Goal: Task Accomplishment & Management: Manage account settings

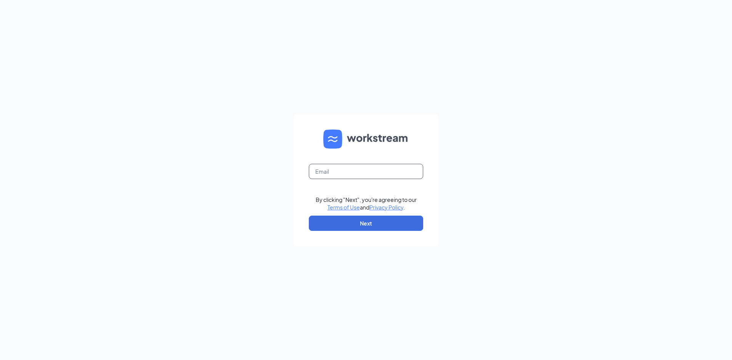
click at [329, 171] on input "text" at bounding box center [366, 171] width 114 height 15
type input "02229@chick-fil-a.com"
click at [327, 204] on link "Terms of Use" at bounding box center [343, 207] width 32 height 7
click at [329, 225] on button "Next" at bounding box center [366, 223] width 114 height 15
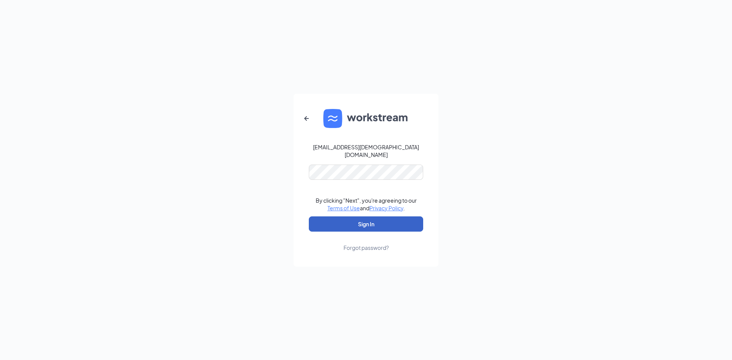
click at [342, 217] on button "Sign In" at bounding box center [366, 223] width 114 height 15
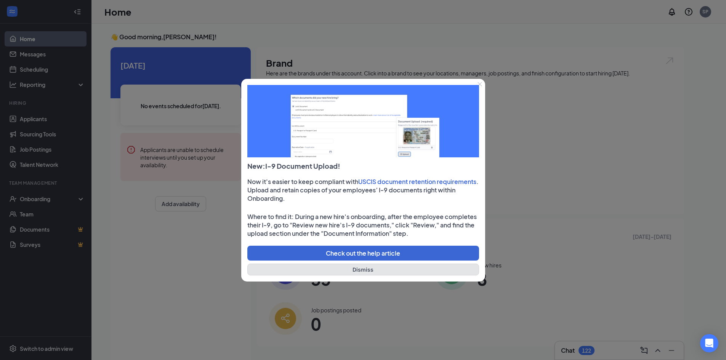
click at [368, 269] on button "Dismiss" at bounding box center [363, 270] width 232 height 12
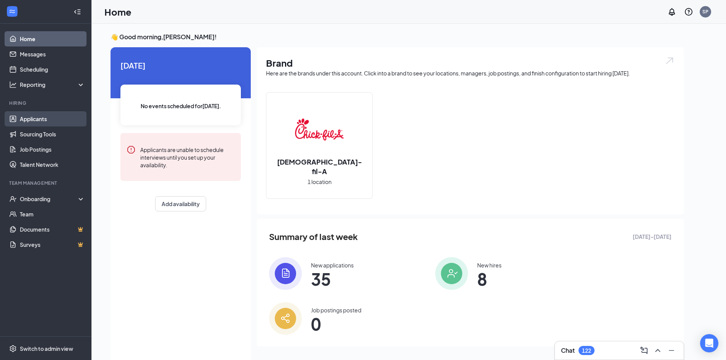
click at [27, 120] on link "Applicants" at bounding box center [52, 118] width 65 height 15
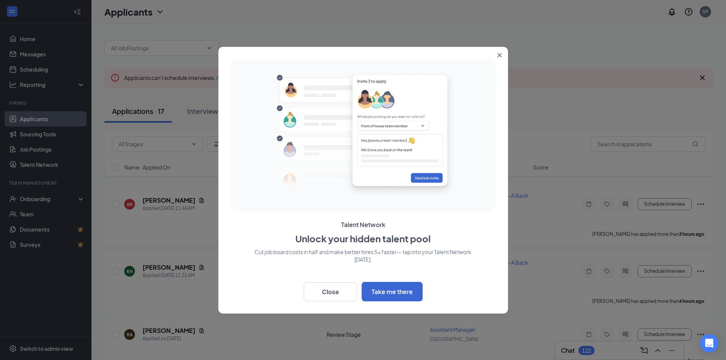
click at [501, 54] on icon "Close" at bounding box center [499, 55] width 4 height 4
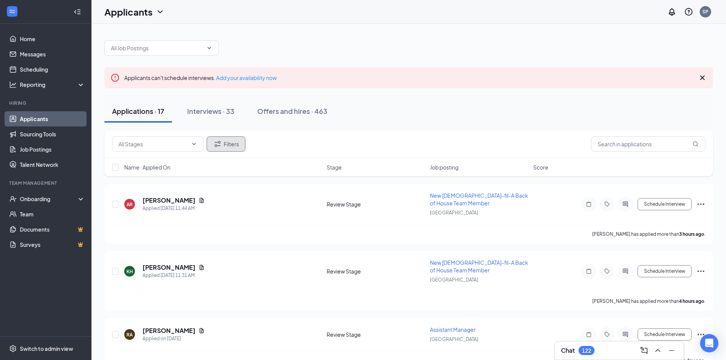
click at [224, 144] on button "Filters" at bounding box center [226, 143] width 39 height 15
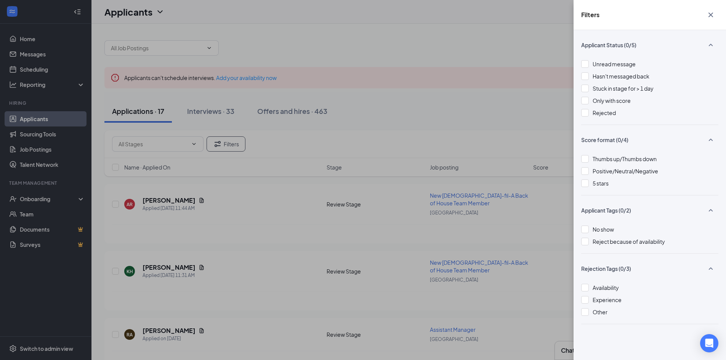
click at [331, 50] on div "Filters Applicant Status (0/5) Unread message Hasn't messaged back Stuck in sta…" at bounding box center [363, 180] width 726 height 360
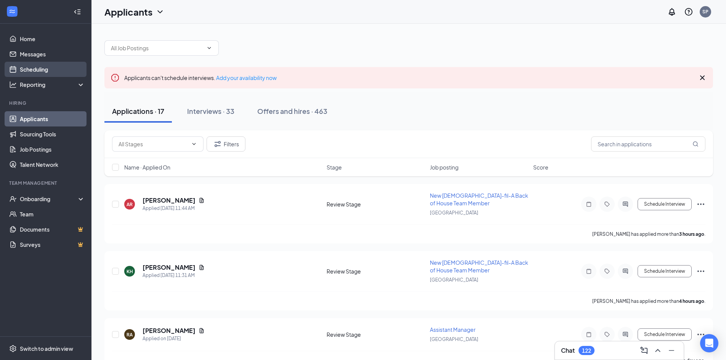
click at [35, 67] on link "Scheduling" at bounding box center [52, 69] width 65 height 15
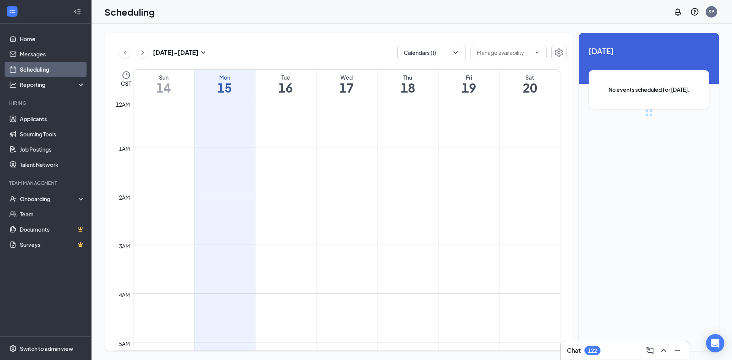
scroll to position [375, 0]
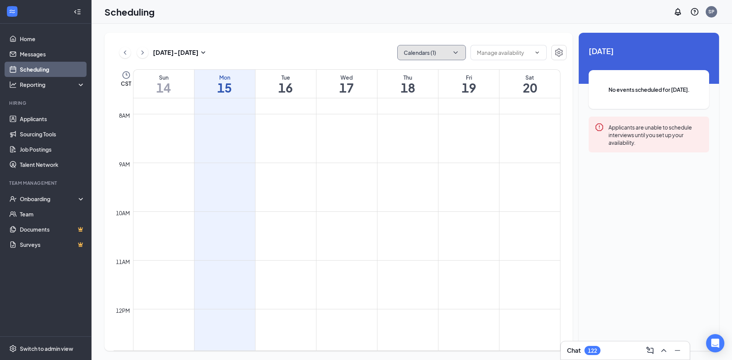
click at [454, 52] on icon "ChevronDown" at bounding box center [455, 52] width 4 height 2
click at [407, 105] on input "Matt Harris" at bounding box center [430, 104] width 54 height 8
checkbox input "false"
checkbox input "true"
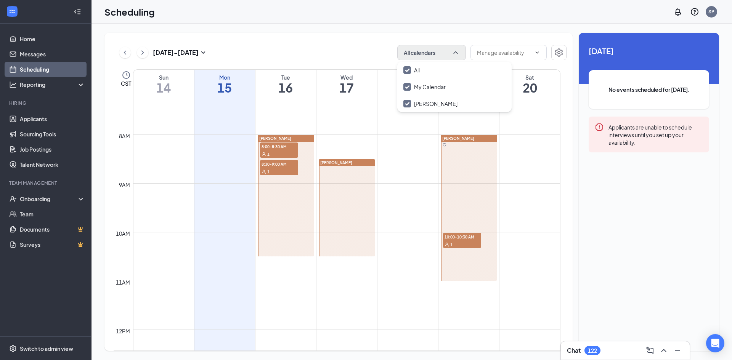
scroll to position [336, 0]
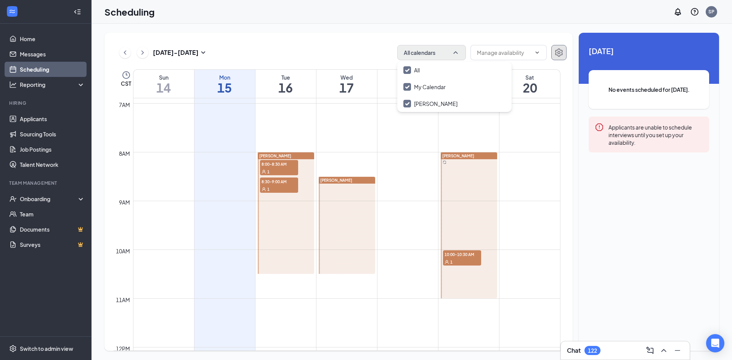
click at [562, 52] on icon "Settings" at bounding box center [559, 52] width 8 height 8
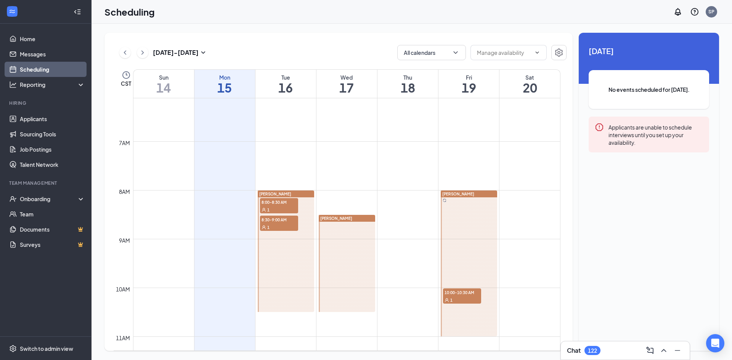
scroll to position [336, 0]
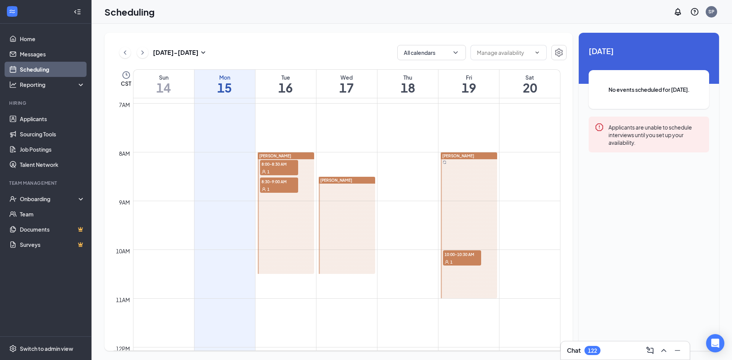
click at [281, 166] on span "8:00-8:30 AM" at bounding box center [279, 164] width 38 height 8
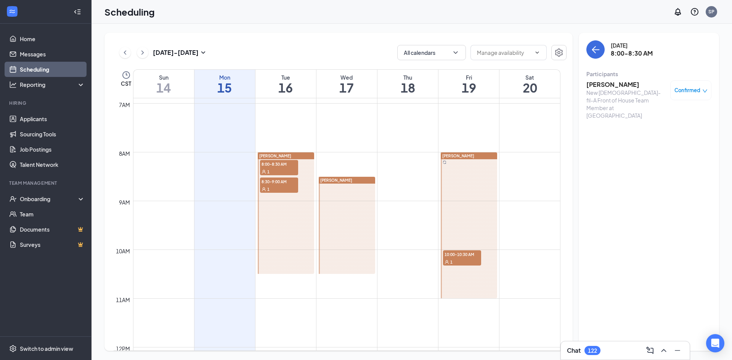
click at [704, 91] on icon "down" at bounding box center [704, 90] width 5 height 5
click at [638, 198] on div "Tuesday, Sep 16 8:00-8:30 AM Participants Keyona Johnson New Chick-fil-A Front …" at bounding box center [648, 192] width 140 height 318
click at [284, 185] on div "1" at bounding box center [279, 189] width 38 height 8
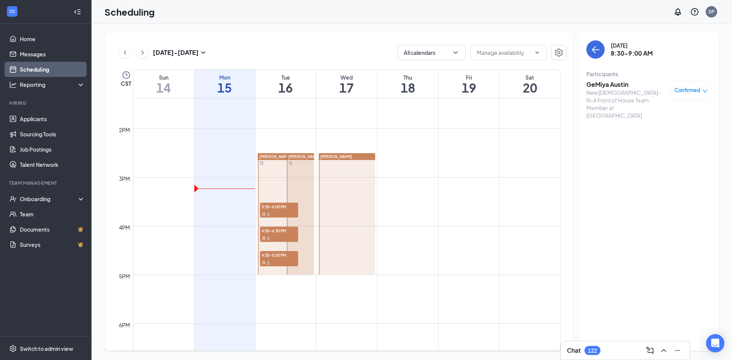
scroll to position [679, 0]
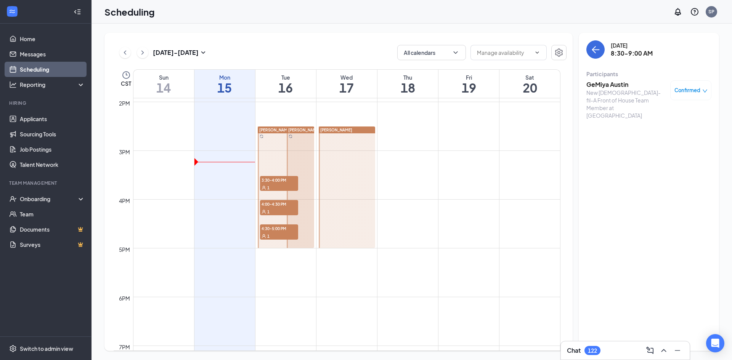
click at [279, 181] on span "3:30-4:00 PM" at bounding box center [279, 180] width 38 height 8
click at [278, 205] on span "4:00-4:30 PM" at bounding box center [279, 204] width 38 height 8
click at [276, 231] on span "4:30-5:00 PM" at bounding box center [279, 228] width 38 height 8
click at [285, 207] on div "Matt Harris" at bounding box center [299, 187] width 29 height 122
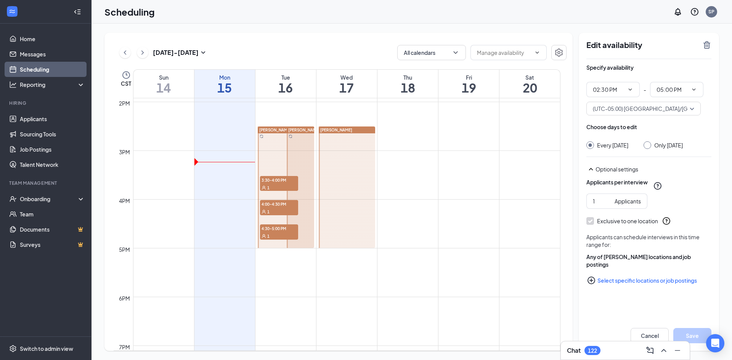
click at [269, 207] on span "4:00-4:30 PM" at bounding box center [279, 204] width 38 height 8
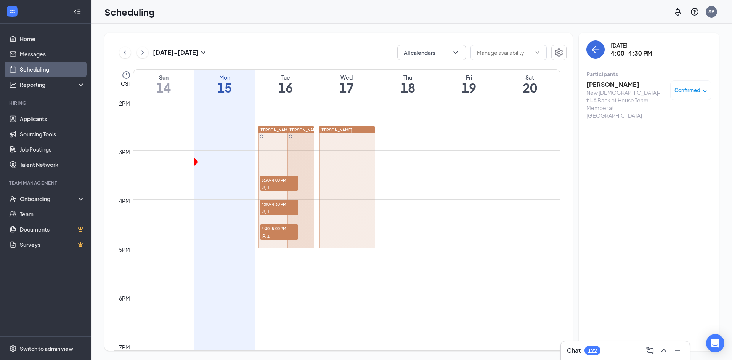
click at [269, 183] on span "3:30-4:00 PM" at bounding box center [279, 180] width 38 height 8
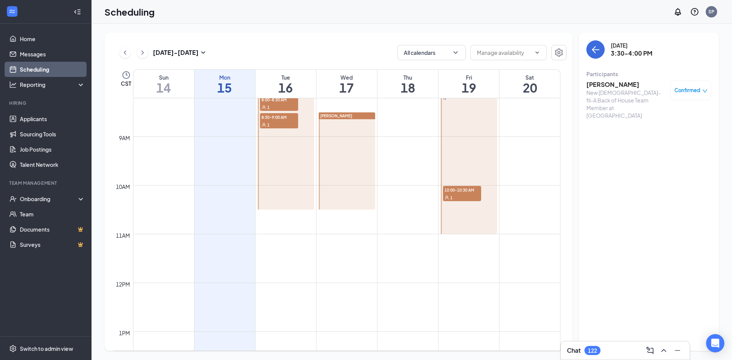
scroll to position [375, 0]
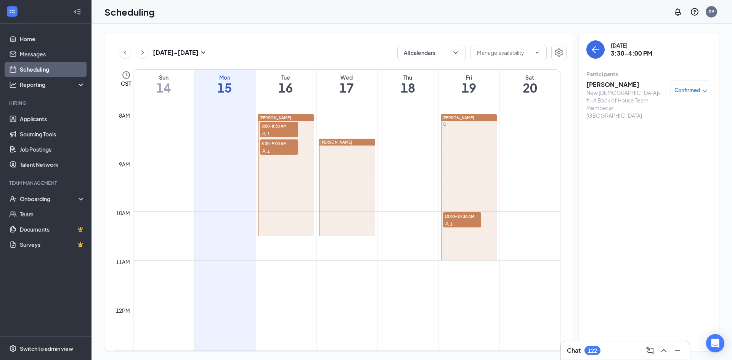
click at [272, 130] on div "1" at bounding box center [279, 134] width 38 height 8
click at [272, 144] on span "8:30-9:00 AM" at bounding box center [279, 143] width 38 height 8
click at [460, 221] on div "1" at bounding box center [462, 224] width 38 height 8
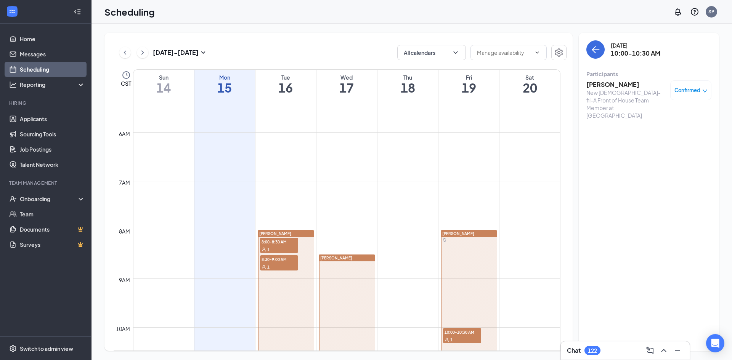
scroll to position [232, 0]
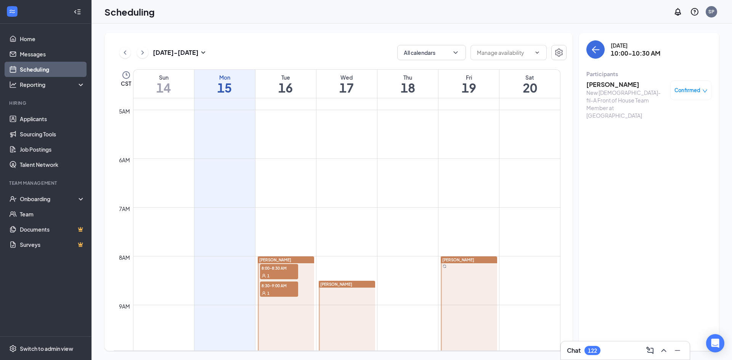
click at [277, 266] on span "8:00-8:30 AM" at bounding box center [279, 268] width 38 height 8
click at [606, 82] on h3 "Keyona Johnson" at bounding box center [626, 84] width 80 height 8
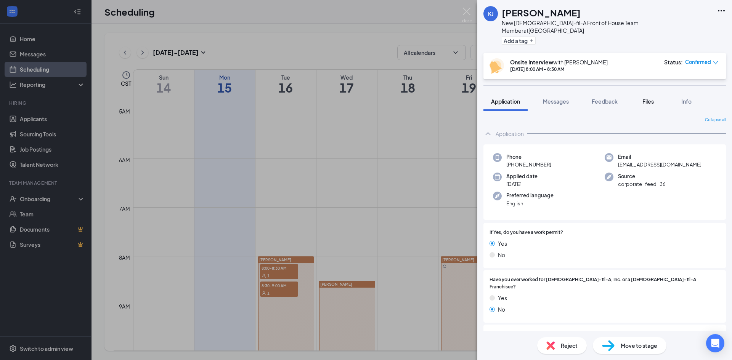
click at [647, 98] on span "Files" at bounding box center [647, 101] width 11 height 7
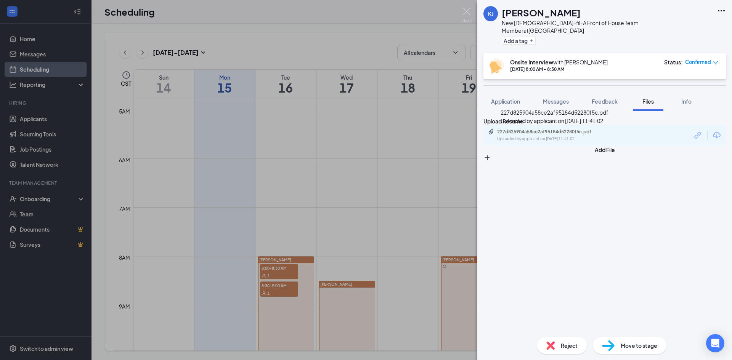
click at [561, 134] on div "227d825904a58ce2af95184d52280f5c.pdf" at bounding box center [550, 132] width 107 height 6
click at [410, 176] on div "KJ Keyona Johnson New Chick-fil-A Front of House Team Member at Eastwood Villag…" at bounding box center [366, 180] width 732 height 360
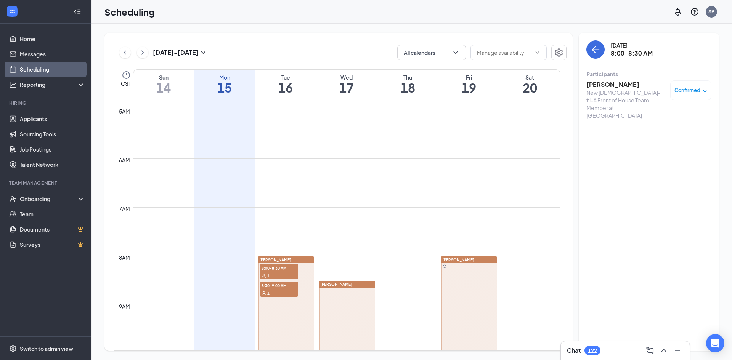
click at [282, 291] on div "1" at bounding box center [279, 293] width 38 height 8
click at [608, 86] on h3 "GeMiya Austin" at bounding box center [626, 84] width 80 height 8
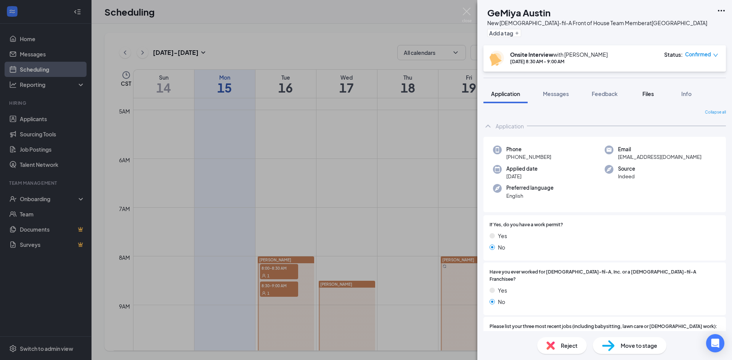
click at [649, 93] on span "Files" at bounding box center [647, 93] width 11 height 7
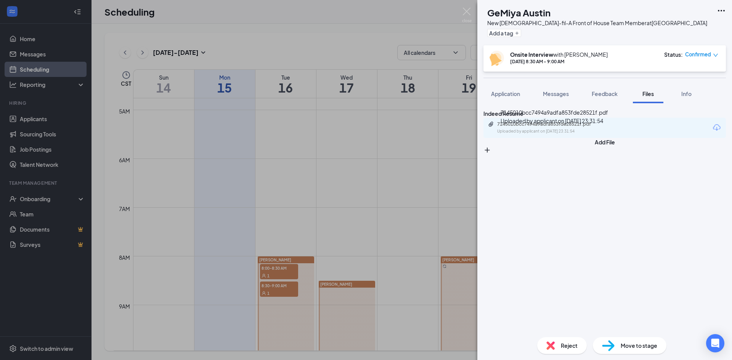
click at [551, 127] on div "7145010bcc7494a9adfa853fde28521f.pdf" at bounding box center [550, 124] width 107 height 6
click at [424, 222] on div "GA GeMiya Austin New Chick-fil-A Front of House Team Member at Eastwood Village…" at bounding box center [366, 180] width 732 height 360
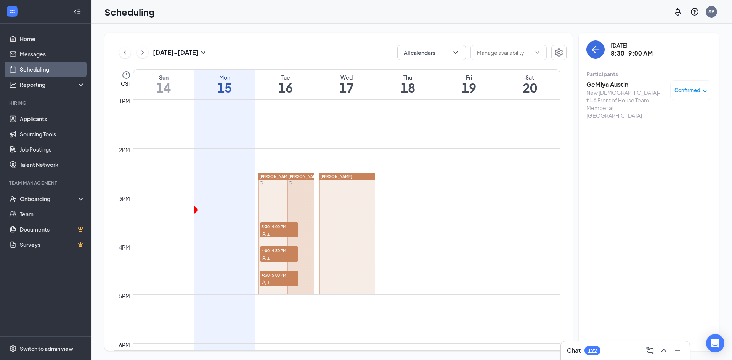
scroll to position [652, 0]
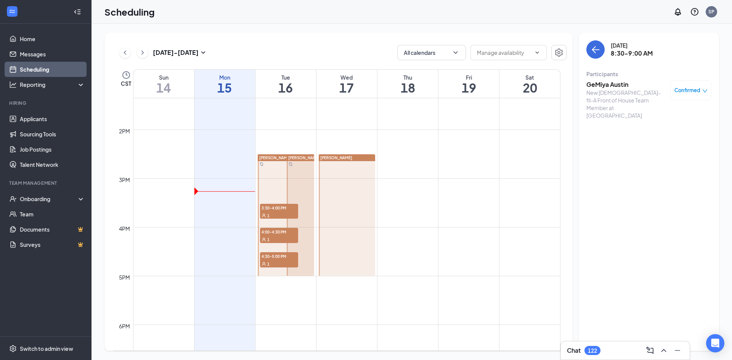
click at [279, 209] on span "3:30-4:00 PM" at bounding box center [279, 208] width 38 height 8
click at [617, 85] on h3 "sanchez humphrey" at bounding box center [626, 84] width 80 height 8
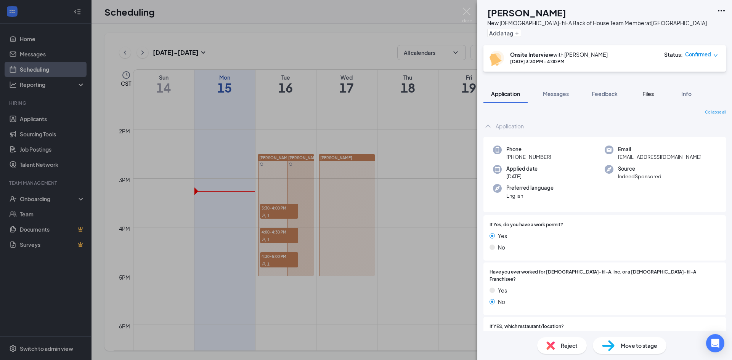
click at [645, 94] on span "Files" at bounding box center [647, 93] width 11 height 7
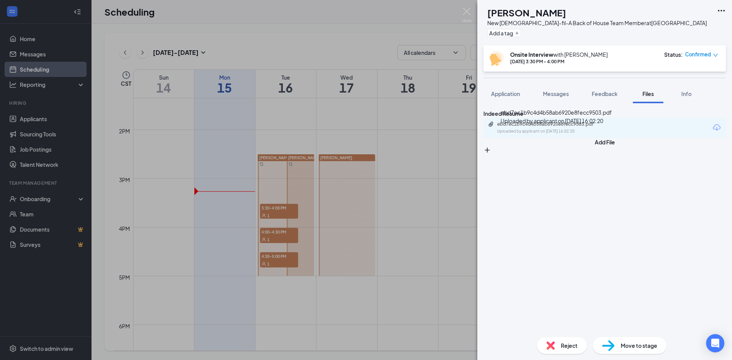
click at [535, 127] on div "ebd7ec1b9c4d4b58ab6920e8fecc9503.pdf" at bounding box center [550, 124] width 107 height 6
click at [279, 233] on div "SH sanchez humphrey New Chick-fil-A Back of House Team Member at Eastwood Villa…" at bounding box center [366, 180] width 732 height 360
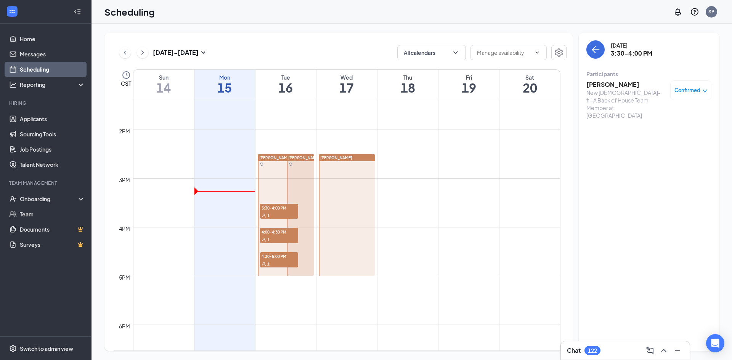
click at [279, 233] on span "4:00-4:30 PM" at bounding box center [279, 232] width 38 height 8
click at [603, 83] on h3 "[PERSON_NAME]" at bounding box center [626, 84] width 80 height 8
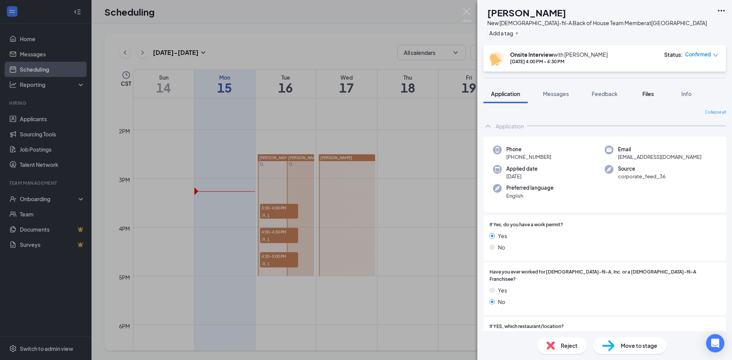
click at [651, 94] on span "Files" at bounding box center [647, 93] width 11 height 7
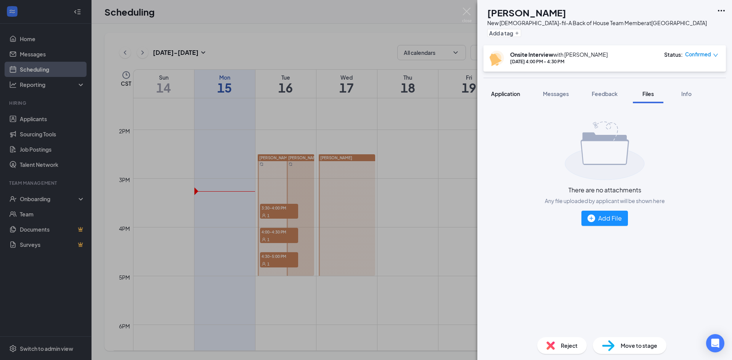
click at [501, 95] on span "Application" at bounding box center [505, 93] width 29 height 7
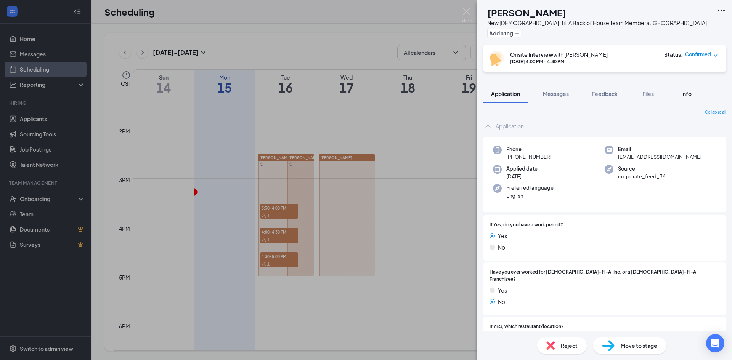
click at [689, 93] on span "Info" at bounding box center [686, 93] width 10 height 7
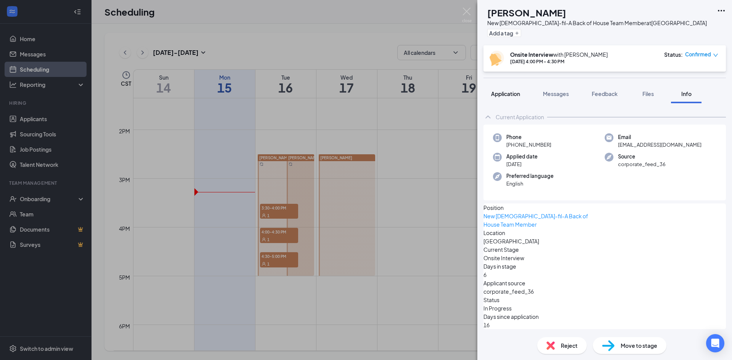
click at [508, 95] on span "Application" at bounding box center [505, 93] width 29 height 7
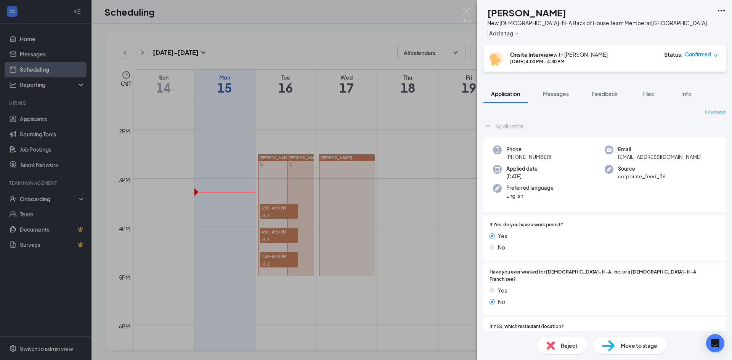
click at [280, 259] on div "JS Joshua Sharp New Chick-fil-A Back of House Team Member at Eastwood Village A…" at bounding box center [366, 180] width 732 height 360
click at [277, 254] on div "JS Joshua Sharp New Chick-fil-A Back of House Team Member at Eastwood Village A…" at bounding box center [366, 180] width 732 height 360
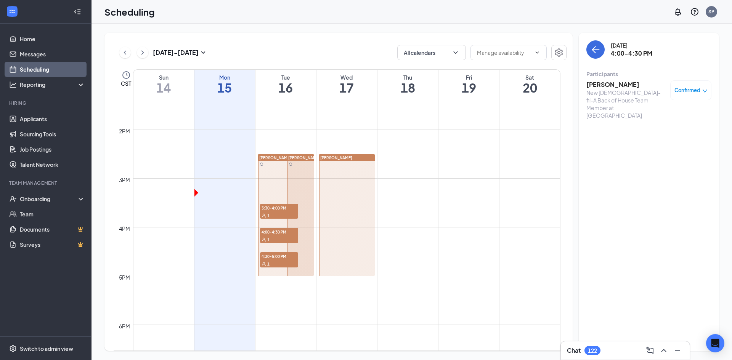
click at [275, 257] on span "4:30-5:00 PM" at bounding box center [279, 256] width 38 height 8
click at [606, 82] on h3 "Gwendolyn Taylor" at bounding box center [626, 84] width 80 height 8
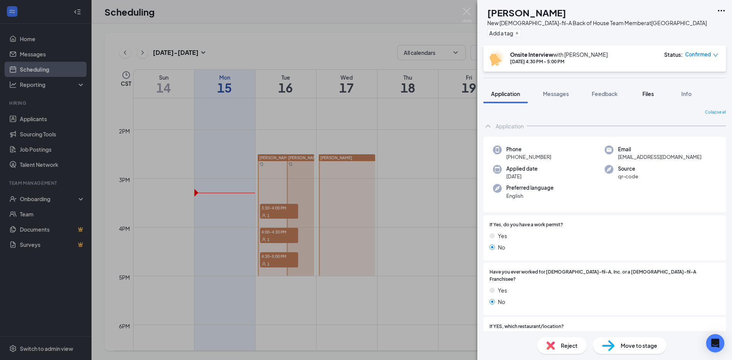
click at [649, 93] on span "Files" at bounding box center [647, 93] width 11 height 7
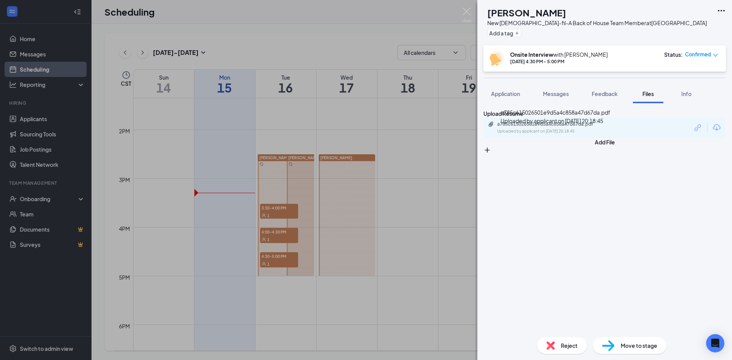
click at [544, 127] on div "a785c615026501e9d5a4c858a47d67da.pdf" at bounding box center [550, 124] width 107 height 6
click at [417, 204] on div "GT Gwendolyn Taylor New Chick-fil-A Back of House Team Member at Eastwood Villa…" at bounding box center [366, 180] width 732 height 360
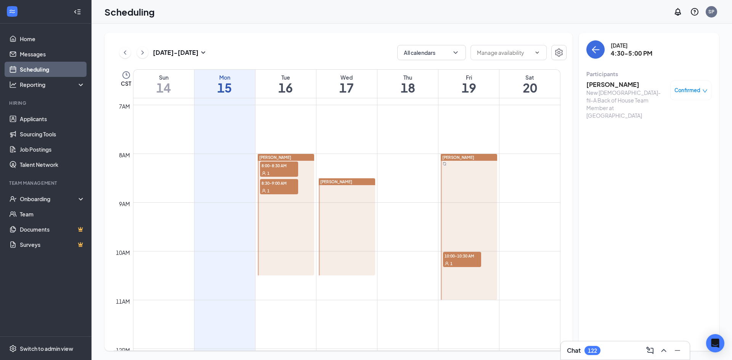
scroll to position [347, 0]
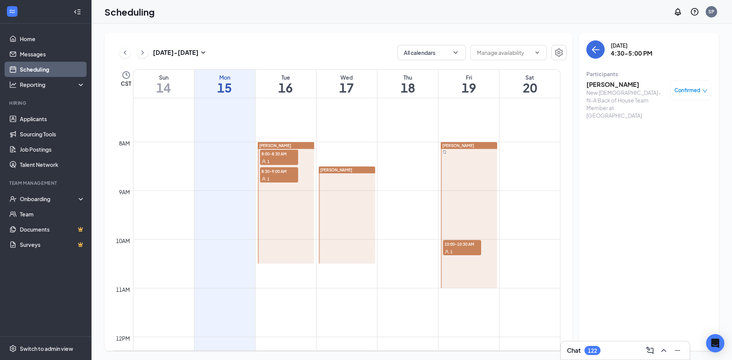
click at [462, 247] on span "10:00-10:30 AM" at bounding box center [462, 244] width 38 height 8
click at [607, 85] on h3 "Pa’Shance Dortch" at bounding box center [626, 84] width 80 height 8
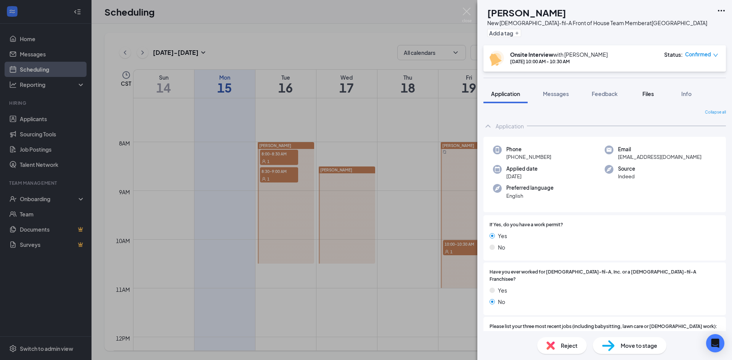
click at [647, 93] on span "Files" at bounding box center [647, 93] width 11 height 7
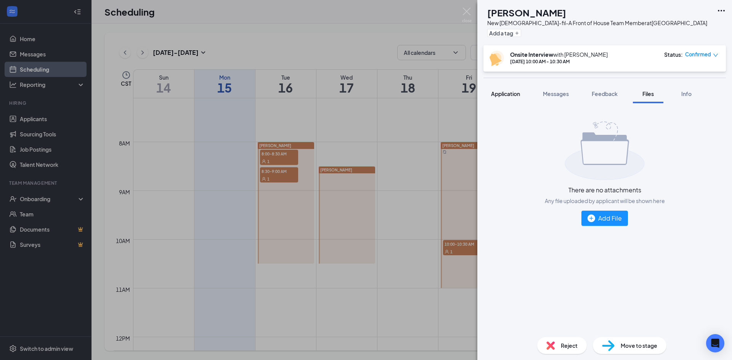
click at [498, 94] on span "Application" at bounding box center [505, 93] width 29 height 7
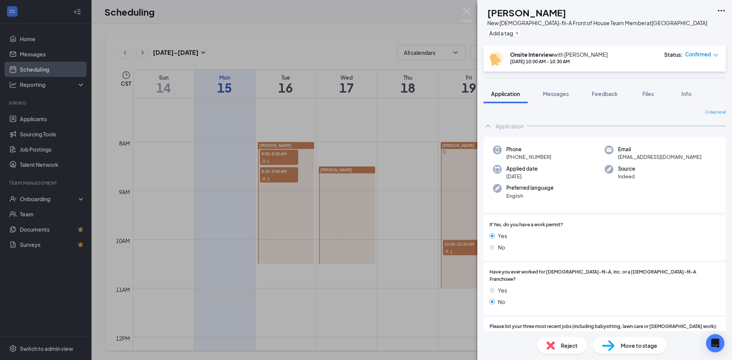
click at [417, 139] on div "PD Pa’Shance Dortch New Chick-fil-A Front of House Team Member at Eastwood Vill…" at bounding box center [366, 180] width 732 height 360
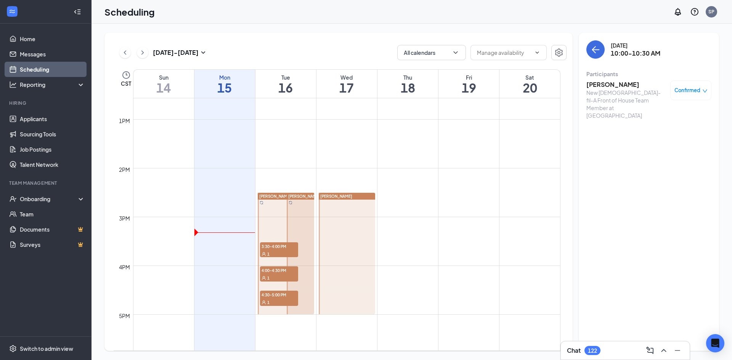
scroll to position [614, 0]
click at [278, 268] on span "4:00-4:30 PM" at bounding box center [279, 270] width 38 height 8
click at [44, 119] on link "Applicants" at bounding box center [52, 118] width 65 height 15
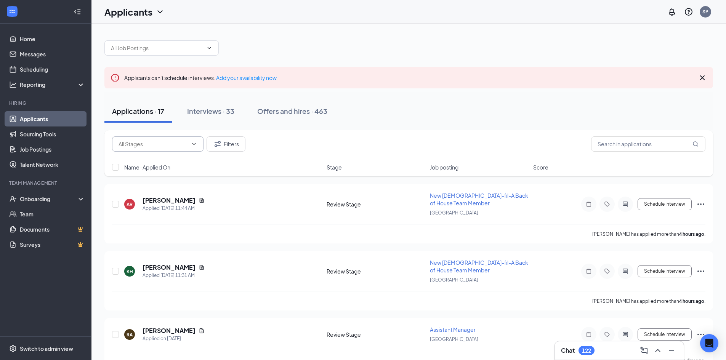
click at [163, 146] on input "text" at bounding box center [153, 144] width 69 height 8
click at [294, 138] on div "Availability (2) Review Stage (15) Filters" at bounding box center [408, 143] width 593 height 15
click at [612, 143] on input "text" at bounding box center [648, 143] width 114 height 15
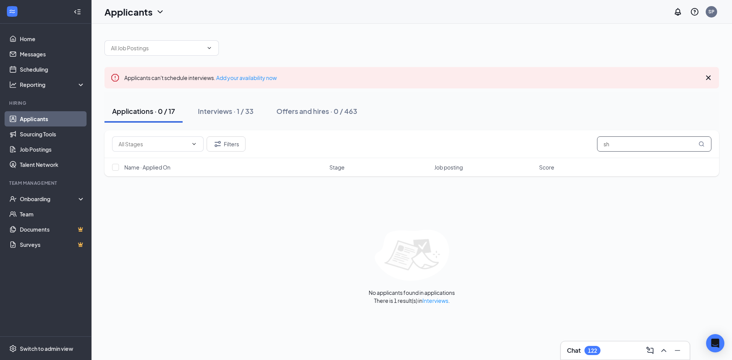
type input "s"
click at [193, 140] on span "Availability (2) Review Stage (15)" at bounding box center [157, 143] width 91 height 15
click at [193, 144] on icon "ChevronDown" at bounding box center [193, 144] width 3 height 2
click at [661, 145] on input "Joshua" at bounding box center [654, 143] width 114 height 15
type input "J"
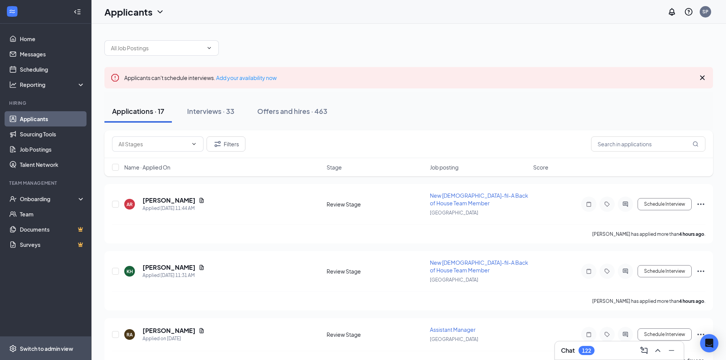
click at [41, 348] on div "Switch to admin view" at bounding box center [46, 349] width 53 height 8
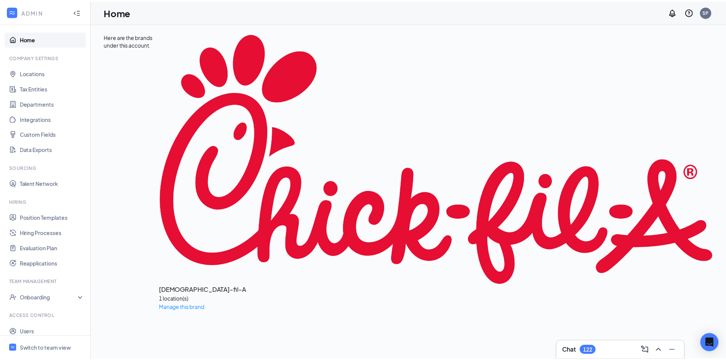
scroll to position [22, 0]
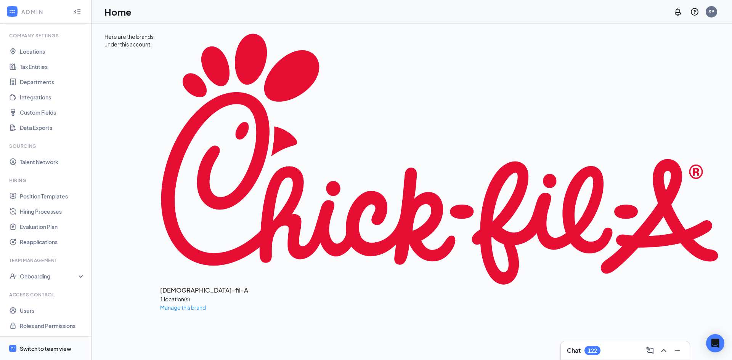
click at [30, 348] on div "Switch to team view" at bounding box center [45, 349] width 51 height 8
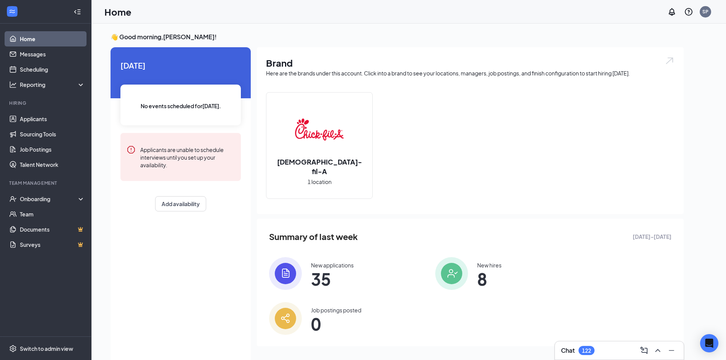
click at [296, 268] on img at bounding box center [285, 273] width 33 height 33
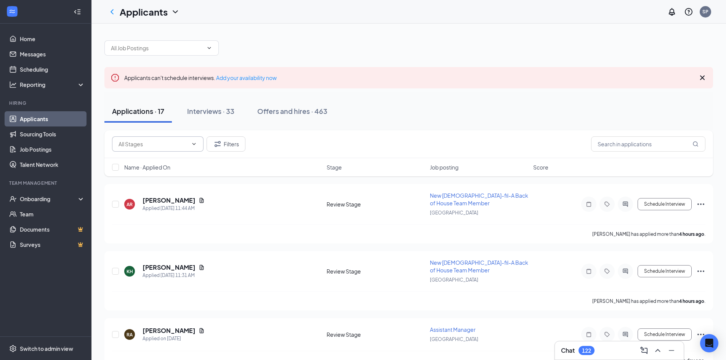
click at [189, 143] on span at bounding box center [157, 143] width 91 height 15
click at [195, 143] on icon "ChevronDown" at bounding box center [194, 144] width 6 height 6
click at [192, 145] on icon "ChevronDown" at bounding box center [194, 144] width 6 height 6
click at [217, 145] on icon "Filter" at bounding box center [217, 143] width 9 height 9
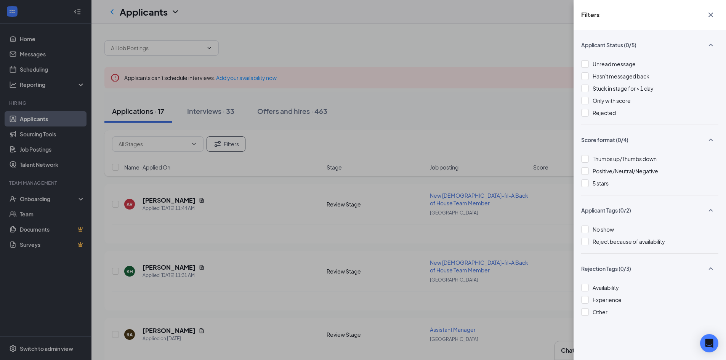
click at [246, 164] on div "Filters Applicant Status (0/5) Unread message Hasn't messaged back Stuck in sta…" at bounding box center [363, 180] width 726 height 360
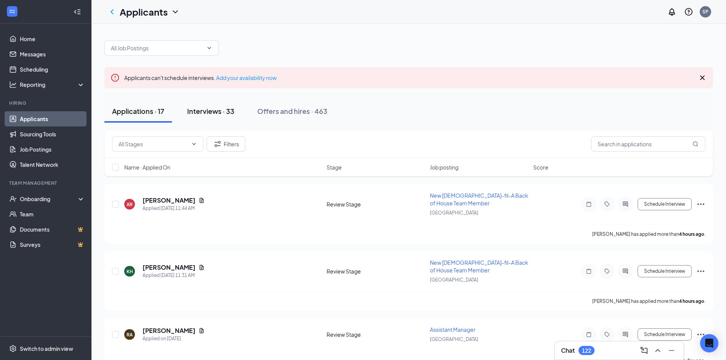
click at [206, 112] on div "Interviews · 33" at bounding box center [210, 111] width 47 height 10
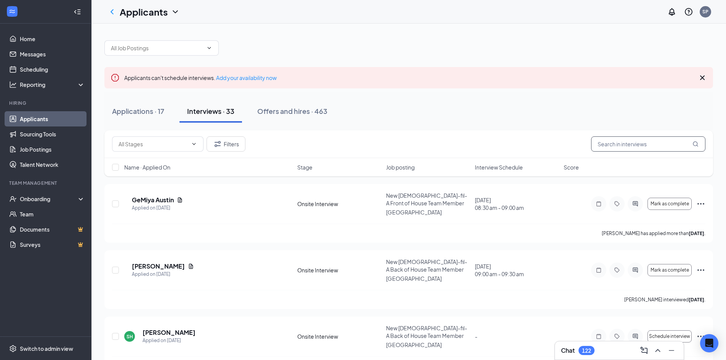
click at [632, 144] on input "text" at bounding box center [648, 143] width 114 height 15
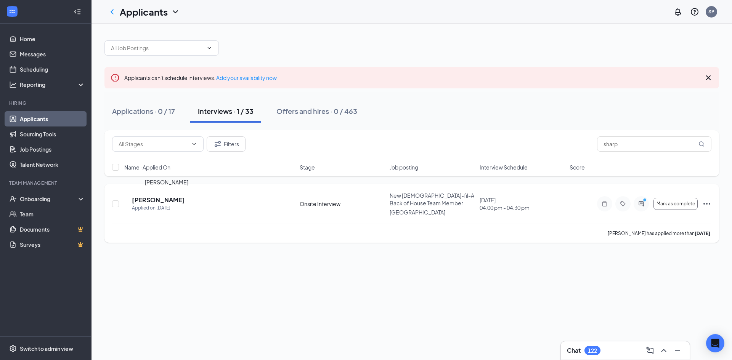
click at [155, 198] on h5 "[PERSON_NAME]" at bounding box center [158, 200] width 53 height 8
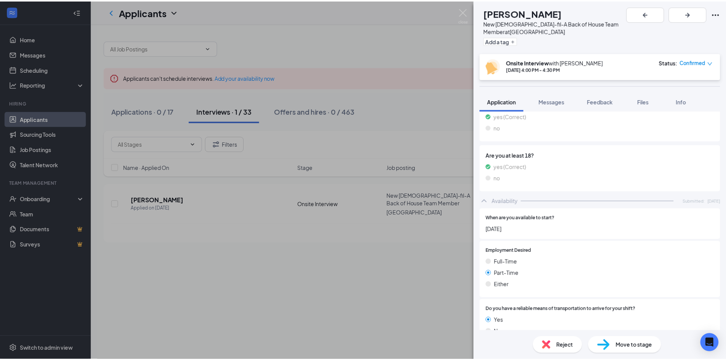
scroll to position [419, 0]
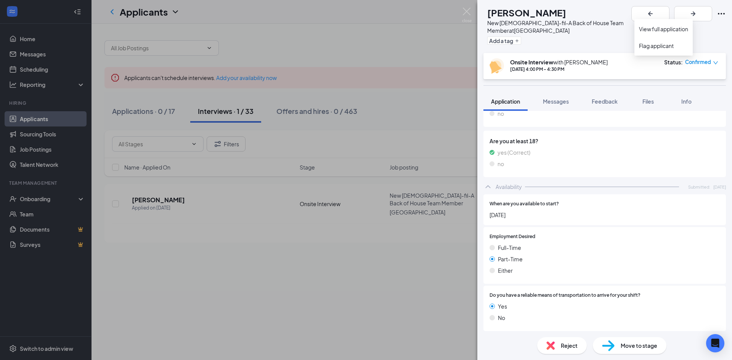
click at [725, 12] on icon "Ellipses" at bounding box center [720, 13] width 9 height 9
click at [671, 30] on link "View full application" at bounding box center [663, 29] width 49 height 8
click at [339, 38] on div "JS Joshua Sharp New Chick-fil-A Back of House Team Member at Eastwood Village A…" at bounding box center [366, 180] width 732 height 360
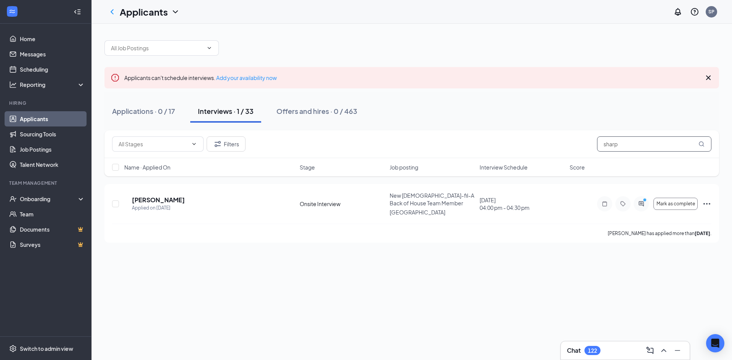
click at [641, 143] on input "sharp" at bounding box center [654, 143] width 114 height 15
type input "s"
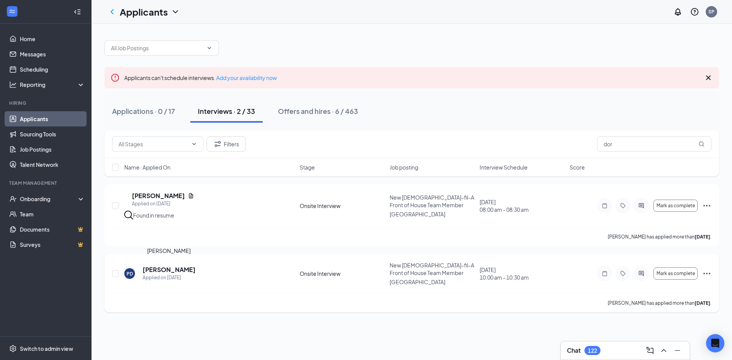
click at [157, 268] on h5 "Pa’Shance Dortch" at bounding box center [169, 270] width 53 height 8
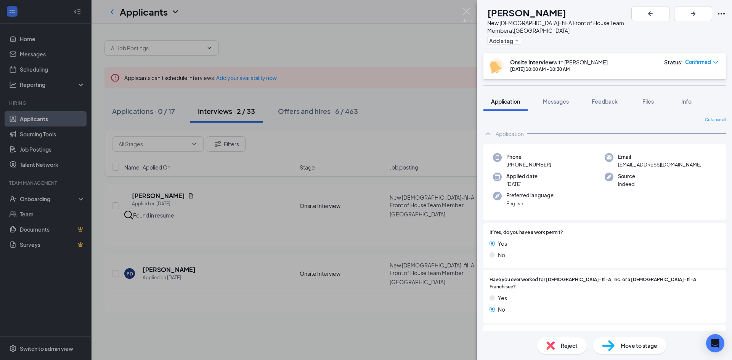
click at [724, 13] on icon "Ellipses" at bounding box center [720, 13] width 9 height 9
click at [664, 30] on link "View full application" at bounding box center [663, 29] width 49 height 8
click at [445, 35] on div "PD Pa’Shance Dortch New Chick-fil-A Front of House Team Member at Eastwood Vill…" at bounding box center [366, 180] width 732 height 360
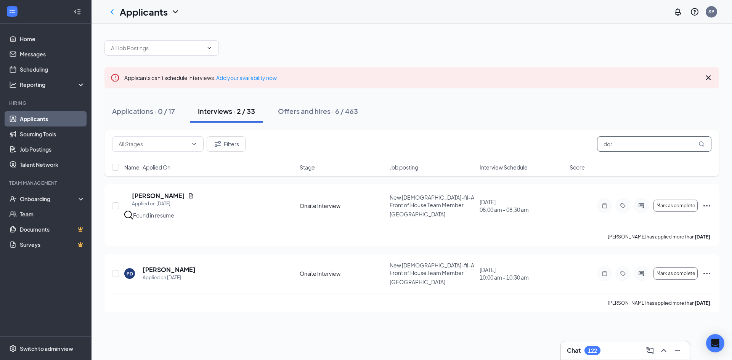
click at [631, 147] on input "dor" at bounding box center [654, 143] width 114 height 15
type input "d"
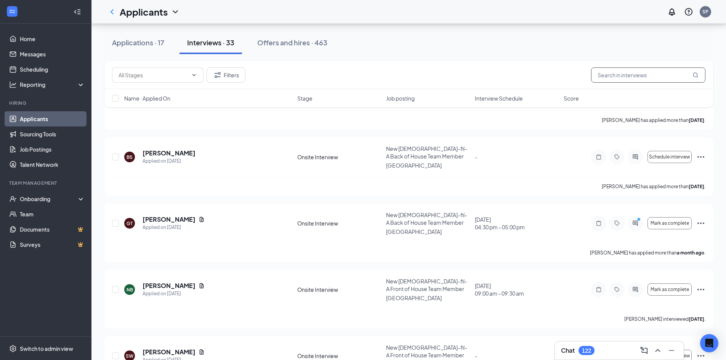
scroll to position [1905, 0]
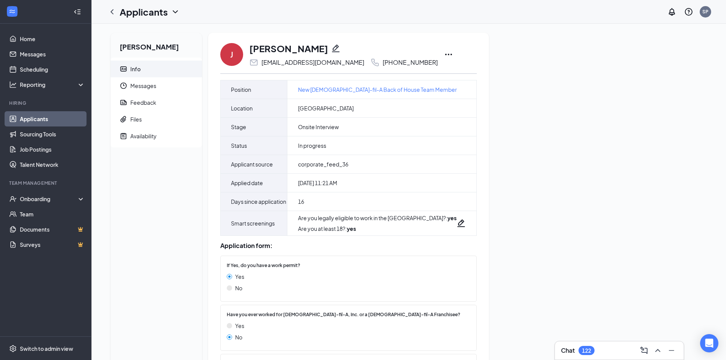
click at [444, 54] on icon "Ellipses" at bounding box center [448, 54] width 9 height 9
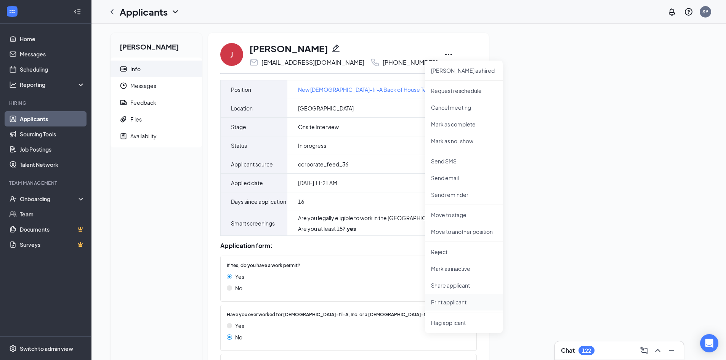
click at [450, 301] on p "Print applicant" at bounding box center [464, 302] width 66 height 8
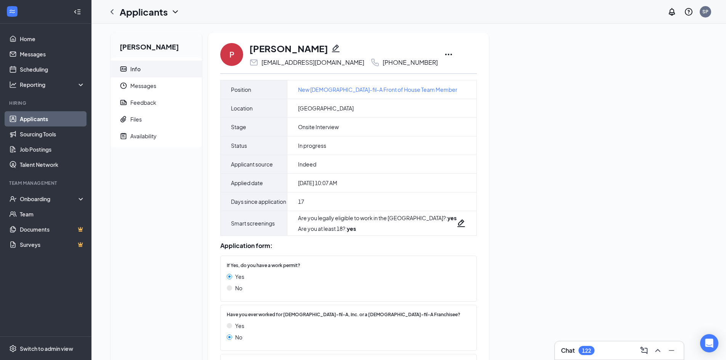
click at [444, 53] on icon "Ellipses" at bounding box center [448, 54] width 9 height 9
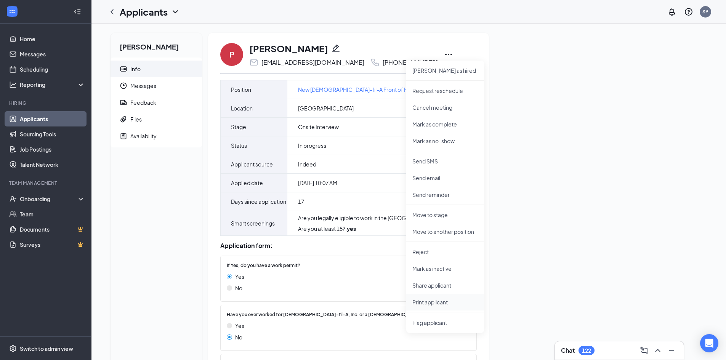
click at [429, 302] on p "Print applicant" at bounding box center [445, 302] width 66 height 8
